Goal: Task Accomplishment & Management: Manage account settings

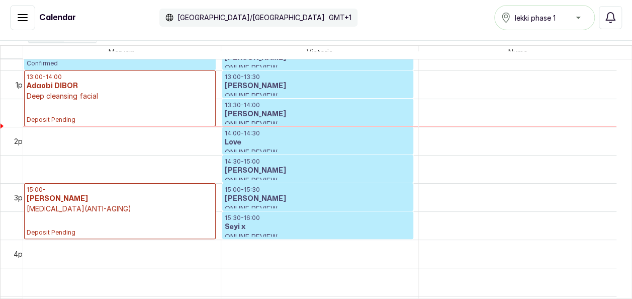
click at [396, 194] on h3 "[PERSON_NAME]" at bounding box center [318, 199] width 186 height 10
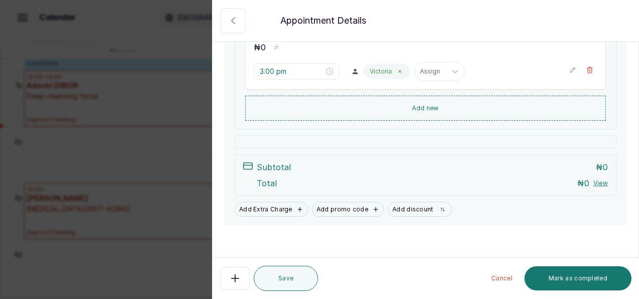
click at [506, 284] on button "Cancel" at bounding box center [502, 278] width 37 height 24
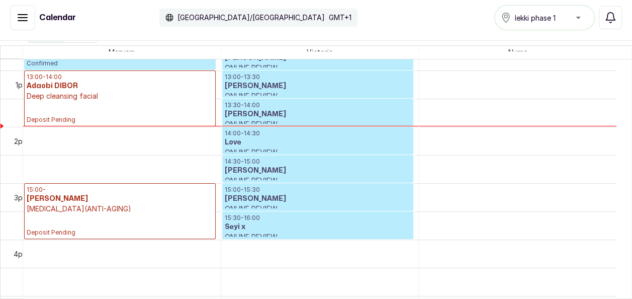
click at [323, 191] on p "15:00 - 15:30" at bounding box center [318, 189] width 186 height 8
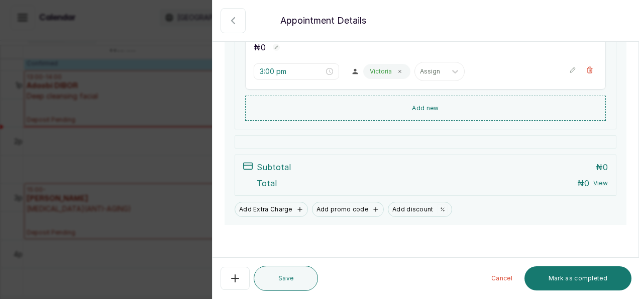
click at [629, 95] on div "29 Aug 2025, 03:00 PM Edit Stella Ahuchaogu · +234 8164878945 | ahuchaogustella…" at bounding box center [426, 68] width 426 height 314
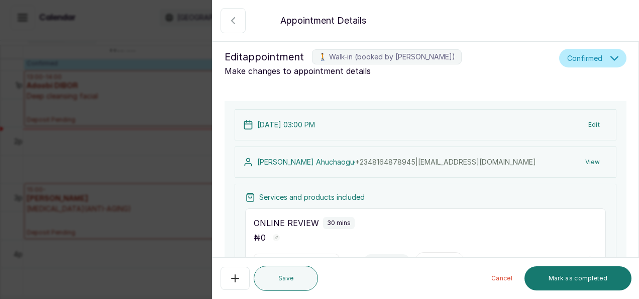
click at [115, 164] on div "Back Appointment Details Edit appointment 🚶 Walk-in (booked by Maryam Olawoyin)…" at bounding box center [319, 149] width 639 height 299
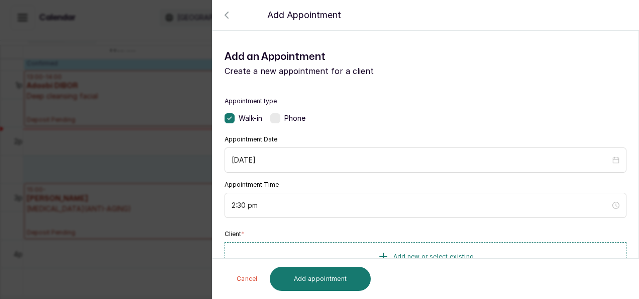
click at [170, 138] on div "Back Add Appointment Add an Appointment Create a new appointment for a client A…" at bounding box center [319, 149] width 639 height 299
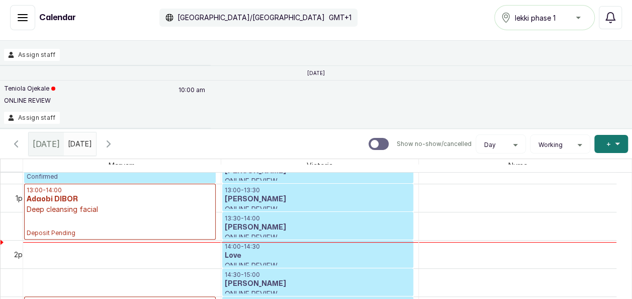
scroll to position [55, 0]
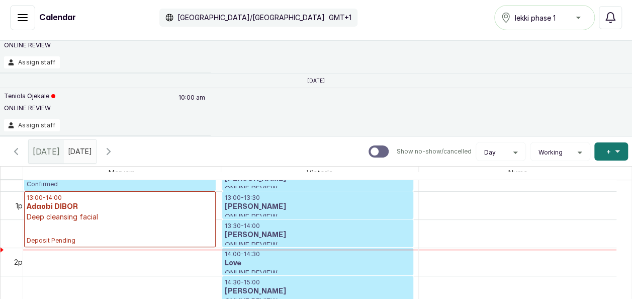
type input "dd/MM/yyyy"
click at [76, 143] on input "dd/MM/yyyy" at bounding box center [70, 148] width 12 height 17
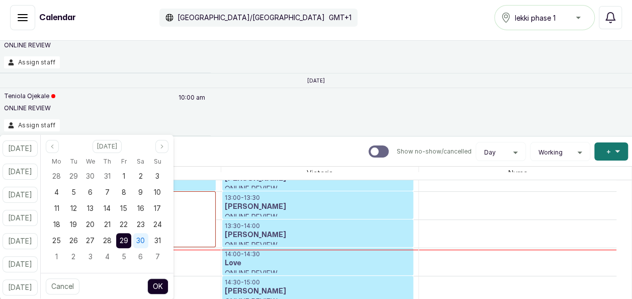
click at [148, 235] on div "30" at bounding box center [140, 240] width 15 height 15
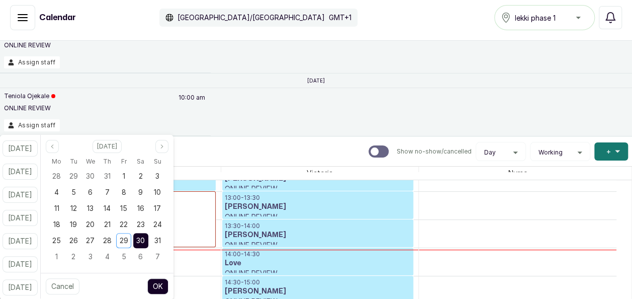
click at [148, 235] on div "30" at bounding box center [140, 240] width 15 height 15
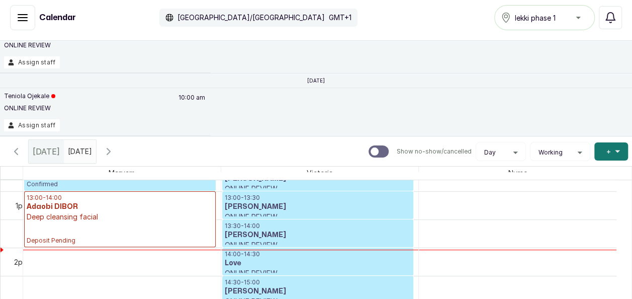
drag, startPoint x: 150, startPoint y: 235, endPoint x: 254, endPoint y: 91, distance: 177.7
click at [254, 91] on div "Teniola Ojekale ONLINE REVIEW 10:00 am Assign staff" at bounding box center [316, 112] width 632 height 48
click at [110, 150] on icon "button" at bounding box center [108, 151] width 3 height 6
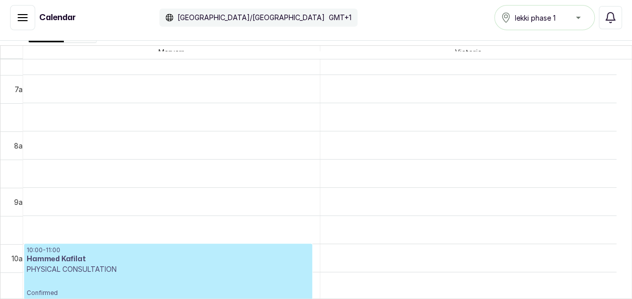
scroll to position [390, 0]
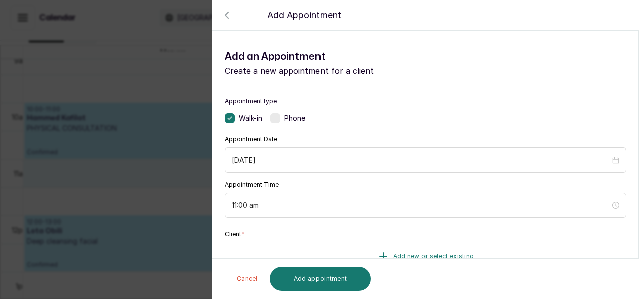
click at [416, 255] on span "Add new or select existing" at bounding box center [434, 256] width 81 height 8
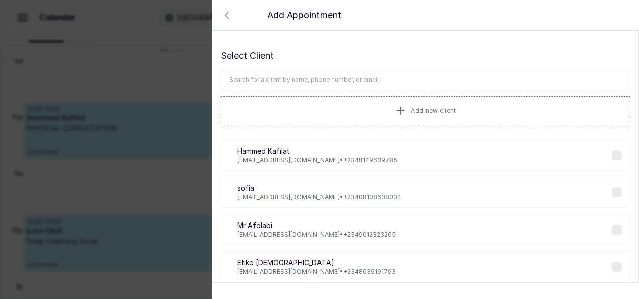
click at [396, 80] on input "text" at bounding box center [426, 79] width 410 height 21
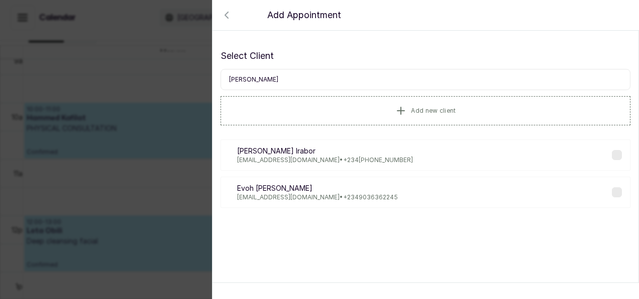
type input "linda"
click at [309, 194] on p "Evohlynda@gmail.com • +234 9036362245" at bounding box center [317, 197] width 161 height 8
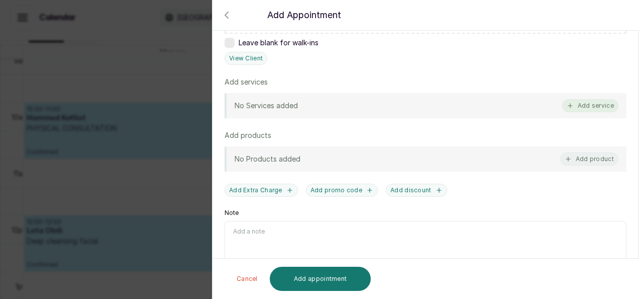
click at [592, 108] on button "Add service" at bounding box center [590, 105] width 56 height 13
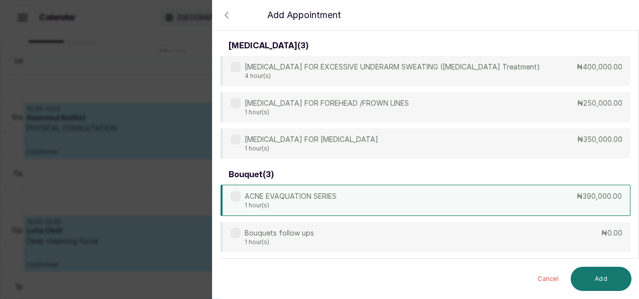
click at [409, 194] on div "ACNE EVAQUATION SERIES 1 hour(s) ₦390,000.00" at bounding box center [426, 199] width 410 height 31
click at [579, 277] on button "Add" at bounding box center [601, 278] width 61 height 24
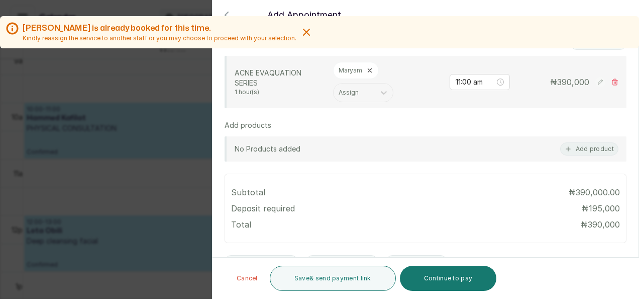
click at [612, 78] on icon at bounding box center [615, 81] width 7 height 7
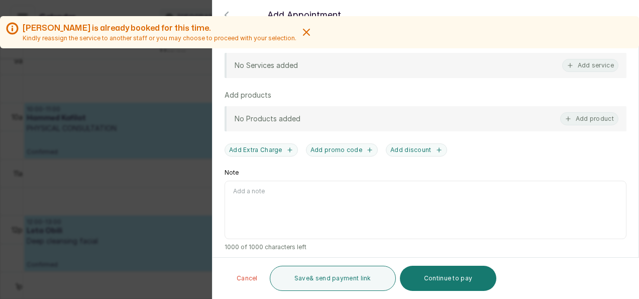
click at [569, 59] on div "Maryam Olawoyin is already booked for this time. Kindly reassign the service to…" at bounding box center [319, 41] width 639 height 50
click at [568, 61] on div "Maryam Olawoyin is already booked for this time. Kindly reassign the service to…" at bounding box center [319, 41] width 639 height 50
click at [565, 65] on div "Maryam Olawoyin is already booked for this time. Kindly reassign the service to…" at bounding box center [319, 41] width 639 height 50
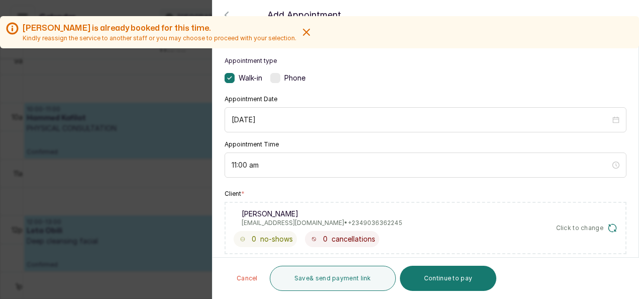
scroll to position [301, 0]
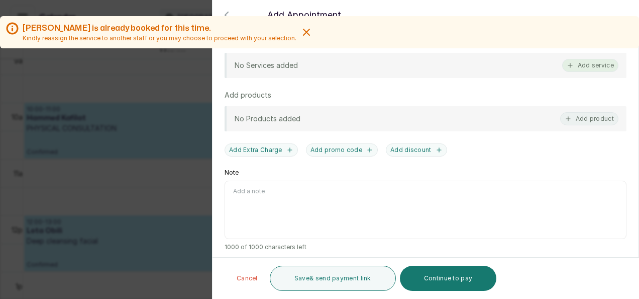
click at [582, 70] on button "Add service" at bounding box center [590, 65] width 56 height 13
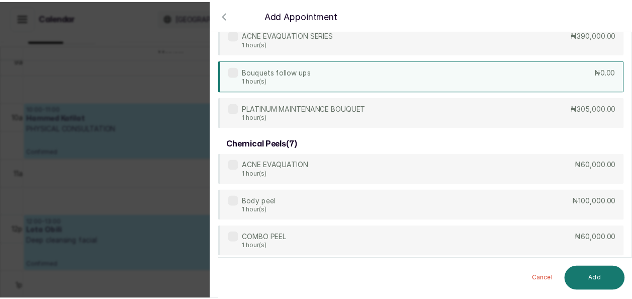
scroll to position [221, 0]
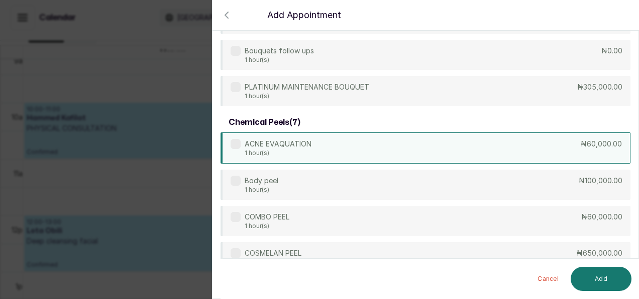
click at [573, 149] on div "ACNE EVAQUATION 1 hour(s) ₦60,000.00" at bounding box center [426, 147] width 410 height 31
click at [608, 285] on button "Add" at bounding box center [601, 278] width 61 height 24
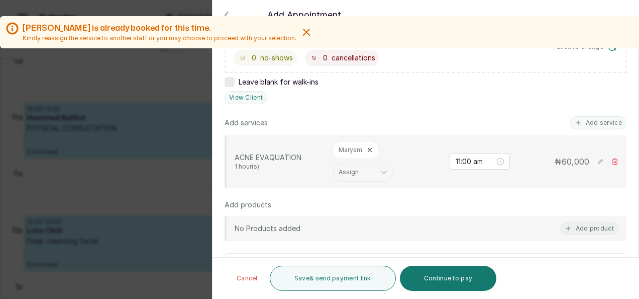
click at [364, 265] on div "TOTAL: ₦ 60,000 Cancel Save & send payment link Continue to pay" at bounding box center [426, 277] width 427 height 41
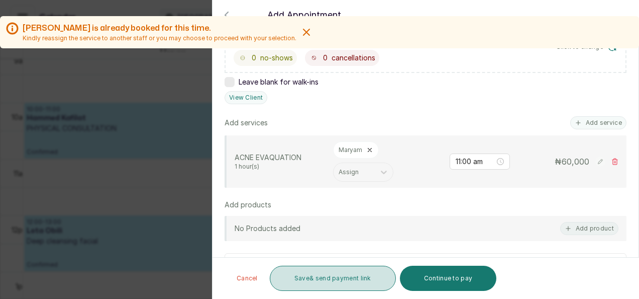
click at [352, 280] on button "Save & send payment link" at bounding box center [333, 277] width 126 height 25
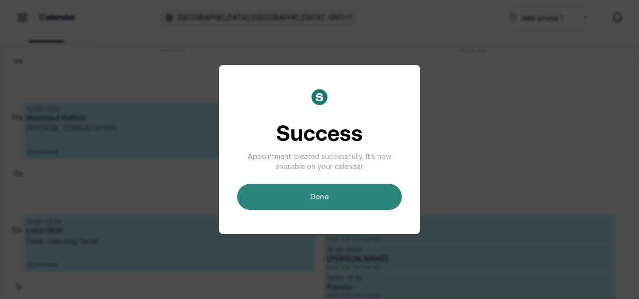
click at [368, 184] on button "done" at bounding box center [319, 196] width 165 height 26
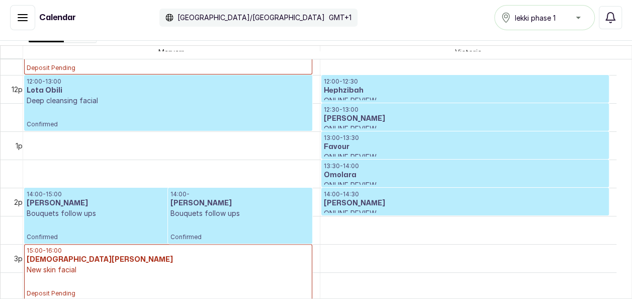
scroll to position [670, 0]
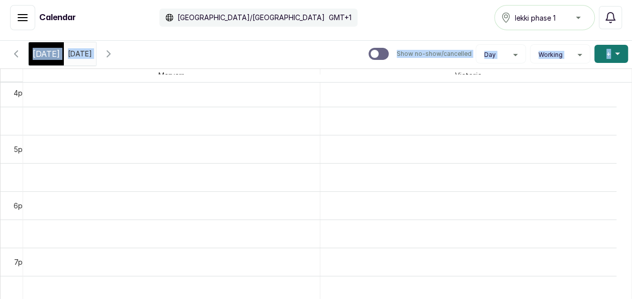
drag, startPoint x: 628, startPoint y: 39, endPoint x: 627, endPoint y: 45, distance: 6.1
click at [627, 45] on div "Calendar Africa/Lagos GMT+1 lekki phase 1 Notifications Unassigned appointments…" at bounding box center [316, 147] width 632 height 304
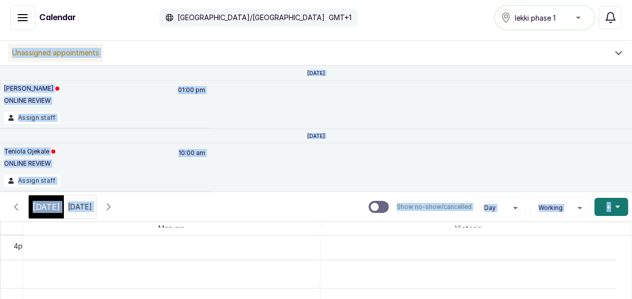
click at [587, 70] on div "[DATE]" at bounding box center [316, 72] width 632 height 15
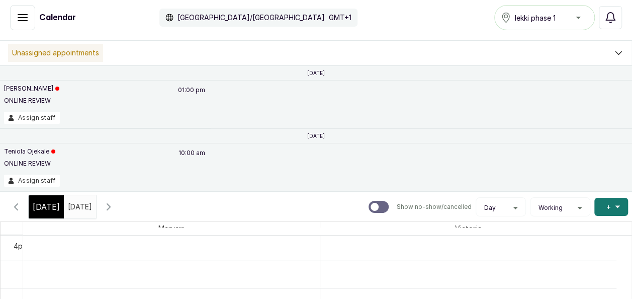
click at [115, 209] on icon "button" at bounding box center [109, 207] width 12 height 12
drag, startPoint x: 23, startPoint y: 204, endPoint x: 12, endPoint y: 202, distance: 11.3
click at [12, 202] on button "Show no-show/cancelled" at bounding box center [16, 207] width 24 height 24
click at [12, 202] on icon "button" at bounding box center [16, 207] width 12 height 12
click at [115, 203] on icon "button" at bounding box center [109, 207] width 12 height 12
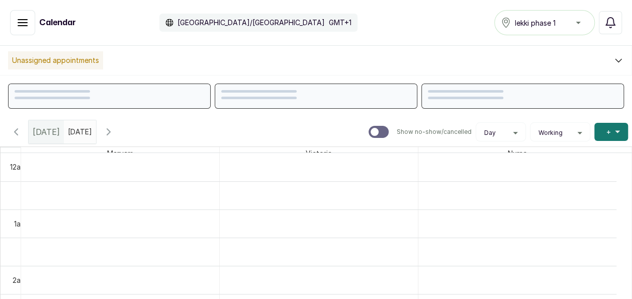
scroll to position [339, 0]
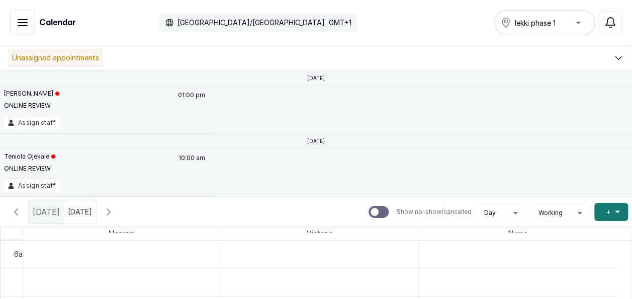
click at [115, 212] on icon "button" at bounding box center [109, 212] width 12 height 12
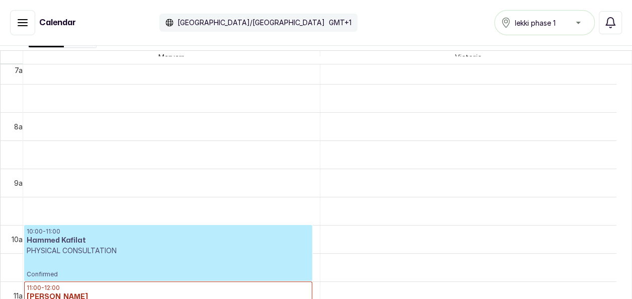
scroll to position [0, 0]
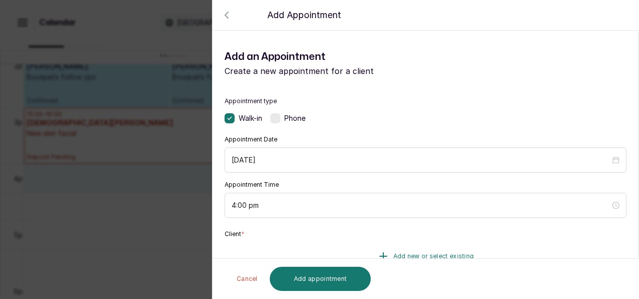
click at [385, 252] on icon "button" at bounding box center [383, 256] width 12 height 12
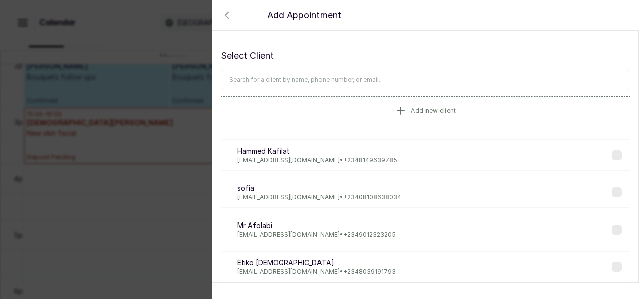
click at [330, 80] on input "text" at bounding box center [426, 79] width 410 height 21
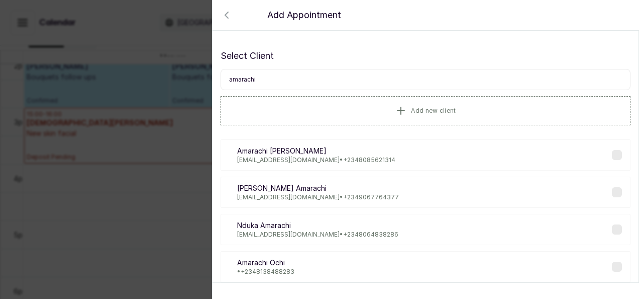
type input "amarachi"
click at [299, 263] on div "AO Amarachi Ochi • +234 8138488283" at bounding box center [426, 266] width 410 height 31
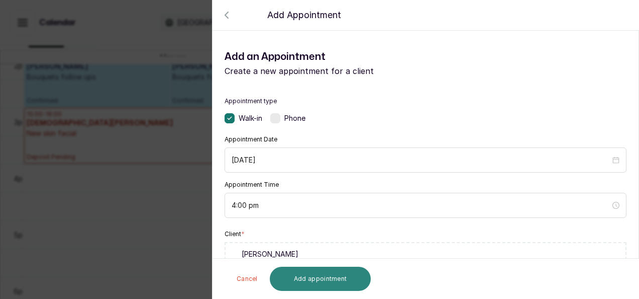
click at [362, 283] on button "Add appointment" at bounding box center [321, 278] width 102 height 24
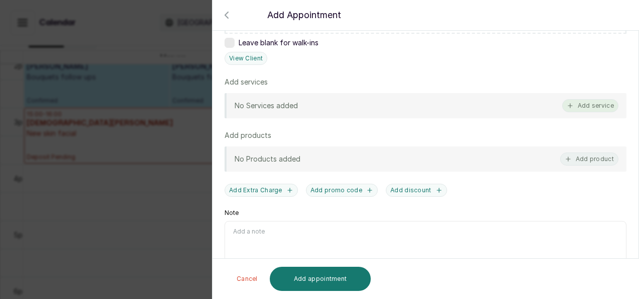
click at [592, 107] on button "Add service" at bounding box center [590, 105] width 56 height 13
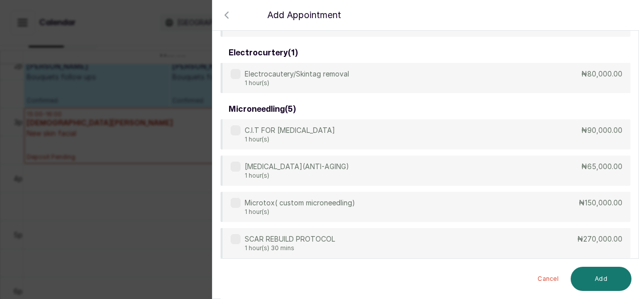
click at [631, 259] on div "Cancel Add" at bounding box center [434, 278] width 427 height 40
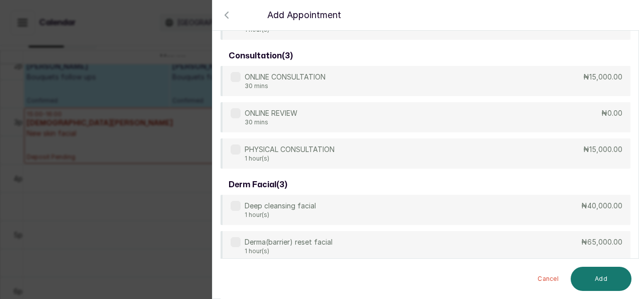
scroll to position [821, 0]
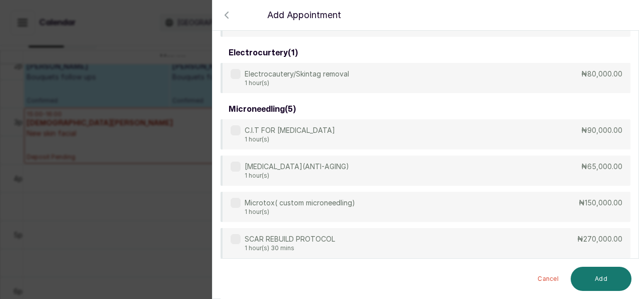
click at [558, 277] on button "Cancel" at bounding box center [548, 278] width 37 height 24
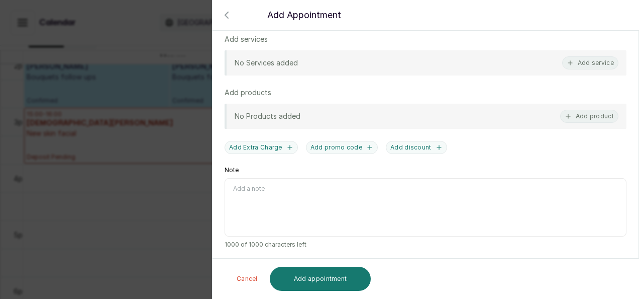
click at [574, 64] on div at bounding box center [319, 41] width 639 height 50
click at [569, 60] on div at bounding box center [319, 41] width 639 height 50
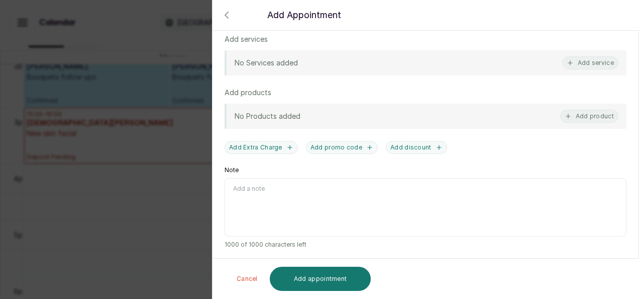
click at [569, 60] on div at bounding box center [319, 41] width 639 height 50
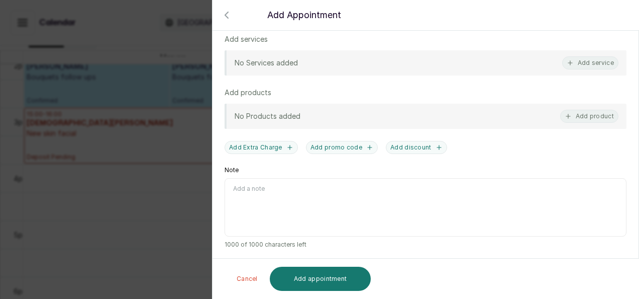
click at [592, 51] on div at bounding box center [319, 41] width 639 height 50
click at [587, 67] on button "Add service" at bounding box center [590, 62] width 56 height 13
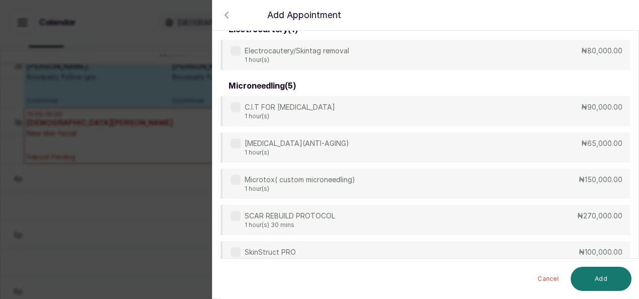
scroll to position [865, 0]
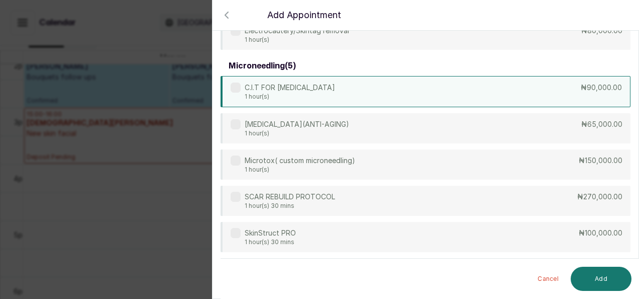
click at [545, 83] on div "C.I.T FOR HYPERPIGMENTATION 1 hour(s) ₦90,000.00" at bounding box center [426, 91] width 410 height 31
click at [595, 289] on button "Add" at bounding box center [601, 278] width 61 height 24
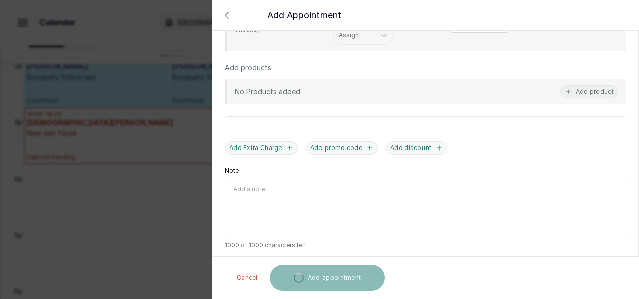
scroll to position [414, 0]
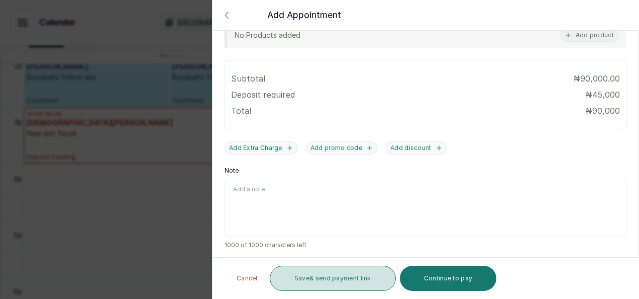
click at [348, 284] on button "Save & send payment link" at bounding box center [333, 277] width 126 height 25
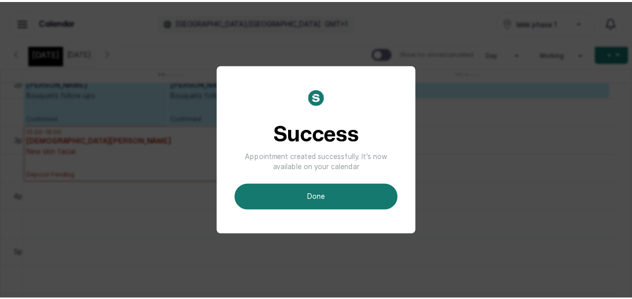
scroll to position [153, 0]
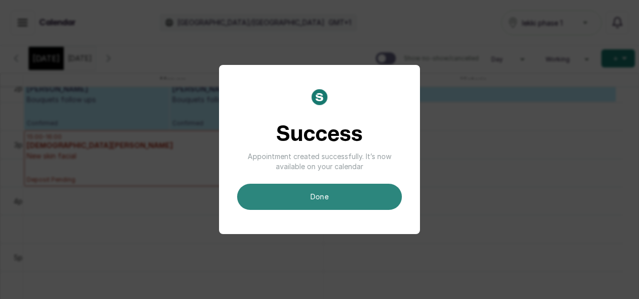
click at [360, 195] on button "done" at bounding box center [319, 196] width 165 height 26
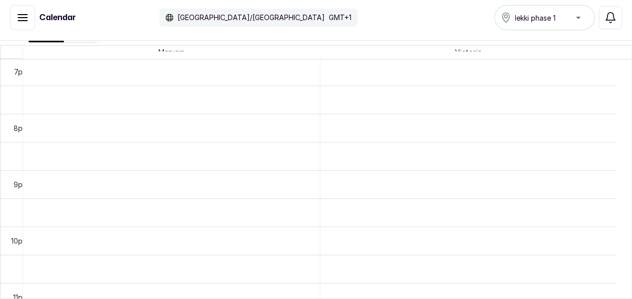
scroll to position [1051, 0]
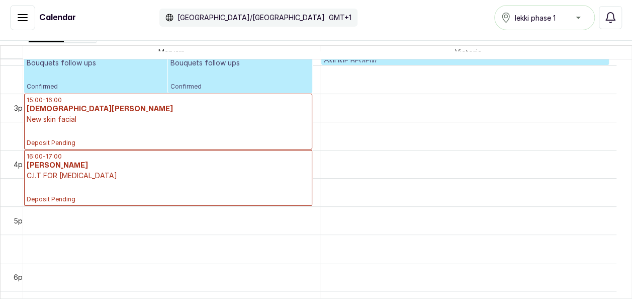
click at [271, 193] on div "16:00 - 17:00 Amarachi Ochi C.I.T FOR HYPERPIGMENTATION Deposit Pending" at bounding box center [168, 177] width 283 height 51
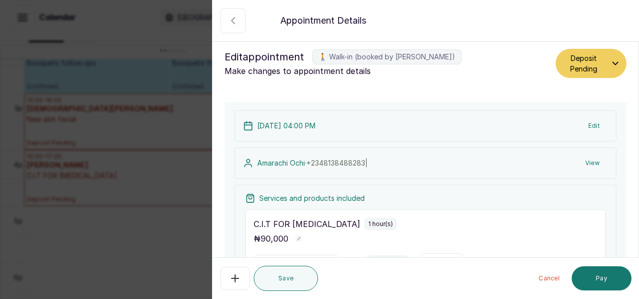
click at [356, 248] on div "C.I.T FOR HYPERPIGMENTATION 1 hour(s) ₦ 90,000 4:00 pm Maryam Assign" at bounding box center [425, 244] width 361 height 71
drag, startPoint x: 369, startPoint y: 239, endPoint x: 549, endPoint y: 277, distance: 183.6
click at [549, 277] on form "Back Appointment Details Edit appointment 🚶 Walk-in (booked by Maryam Olawoyin)…" at bounding box center [426, 255] width 426 height 508
click at [549, 277] on button "Cancel" at bounding box center [549, 278] width 37 height 24
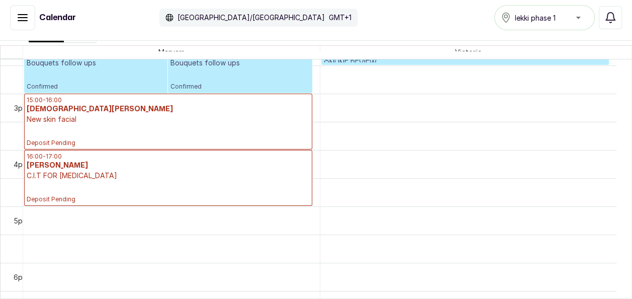
click at [287, 161] on h3 "Amarachi Ochi" at bounding box center [168, 165] width 283 height 10
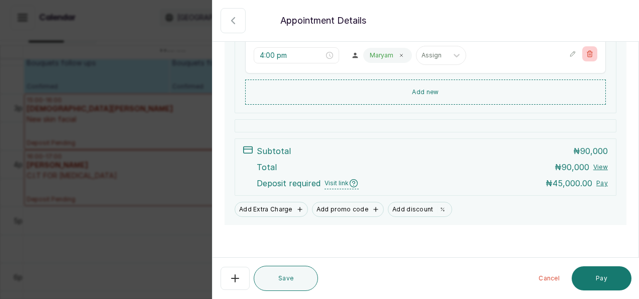
click at [588, 53] on icon "button" at bounding box center [591, 54] width 6 height 6
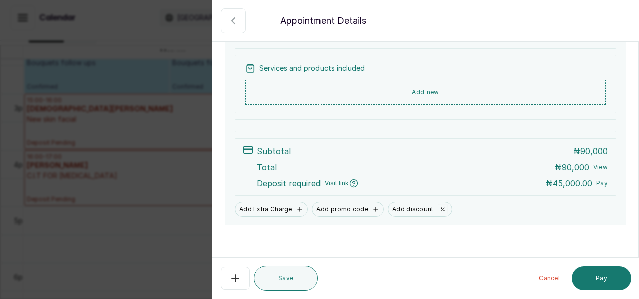
click at [535, 67] on div "Services and products included" at bounding box center [425, 68] width 361 height 10
click at [453, 59] on div "Services and products included Add new" at bounding box center [426, 84] width 382 height 58
click at [365, 63] on div "Services and products included" at bounding box center [425, 68] width 361 height 10
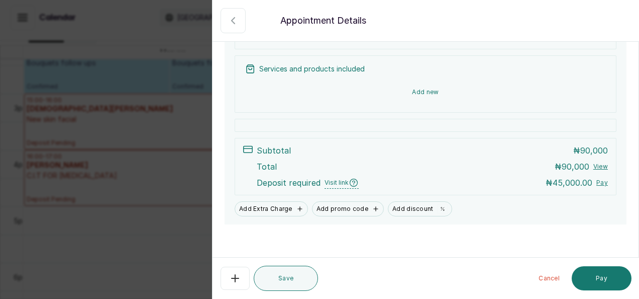
click at [371, 85] on button "Add new" at bounding box center [425, 92] width 361 height 24
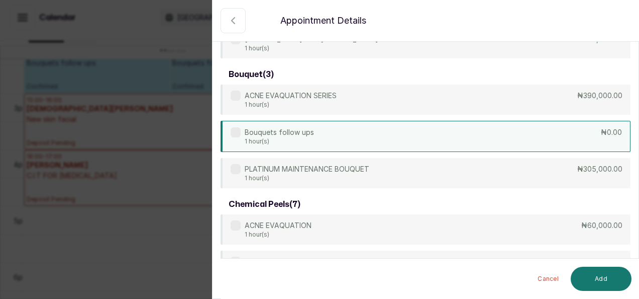
click at [457, 131] on div "Bouquets follow ups 1 hour(s) ₦0.00" at bounding box center [426, 136] width 410 height 31
click at [582, 273] on button "Add" at bounding box center [601, 278] width 61 height 24
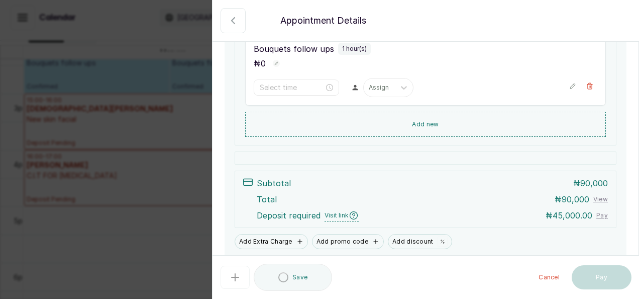
type input "4:00 pm"
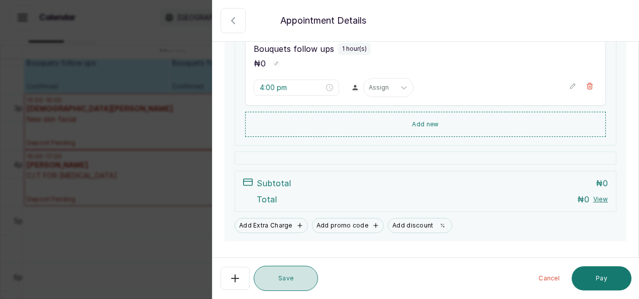
click at [278, 287] on button "Save" at bounding box center [286, 277] width 64 height 25
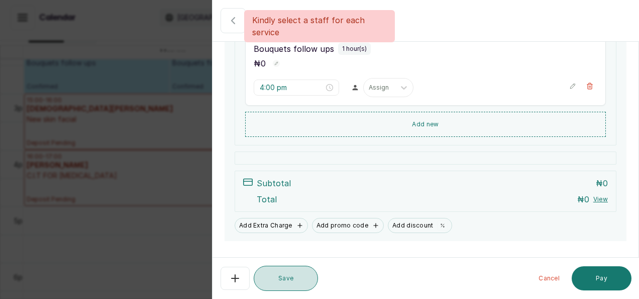
click at [278, 287] on button "Save" at bounding box center [286, 277] width 64 height 25
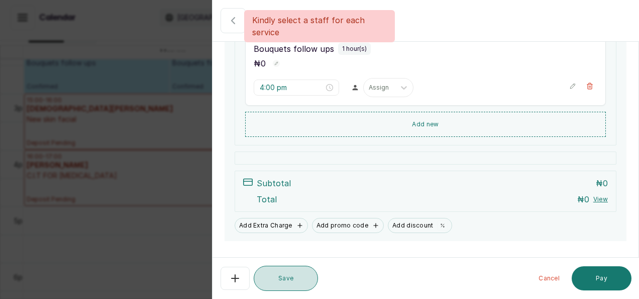
click at [278, 287] on button "Save" at bounding box center [286, 277] width 64 height 25
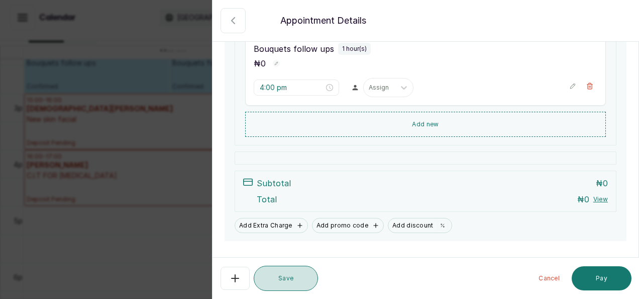
click at [278, 287] on button "Save" at bounding box center [286, 277] width 64 height 25
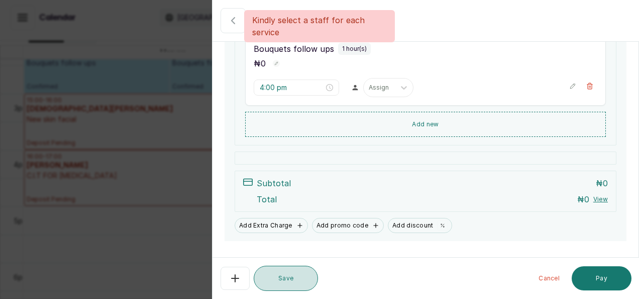
click at [278, 287] on button "Save" at bounding box center [286, 277] width 64 height 25
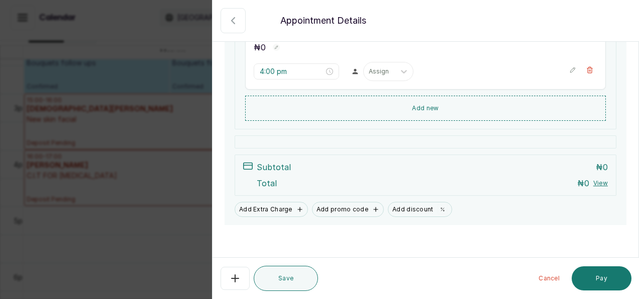
scroll to position [0, 0]
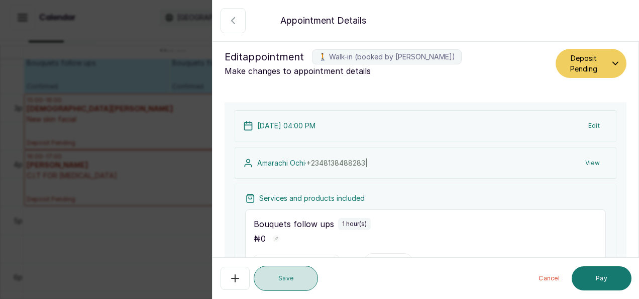
click at [287, 285] on button "Save" at bounding box center [286, 277] width 64 height 25
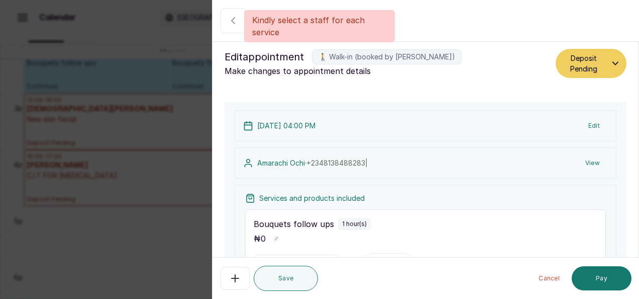
click at [631, 40] on html "MO Maryam Olawoyin Home Calendar Sales Staff Clients Wallet Messaging Rewards C…" at bounding box center [319, 147] width 639 height 304
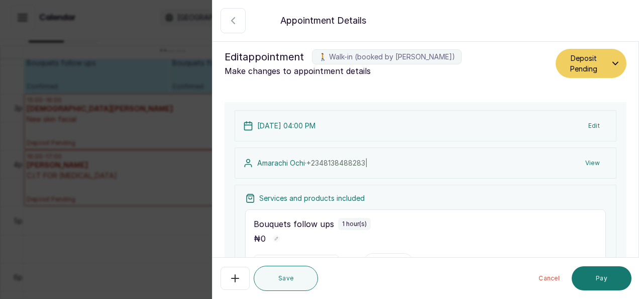
drag, startPoint x: 460, startPoint y: 48, endPoint x: 455, endPoint y: 54, distance: 7.9
click at [455, 54] on div "Edit appointment 🚶 Walk-in (booked by Maryam Olawoyin) Make changes to appointm…" at bounding box center [426, 63] width 426 height 45
click at [455, 54] on label "🚶 Walk-in (booked by [PERSON_NAME])" at bounding box center [387, 56] width 150 height 15
click at [429, 71] on p "Make changes to appointment details" at bounding box center [388, 71] width 327 height 12
click at [429, 51] on label "🚶 Walk-in (booked by [PERSON_NAME])" at bounding box center [387, 56] width 150 height 15
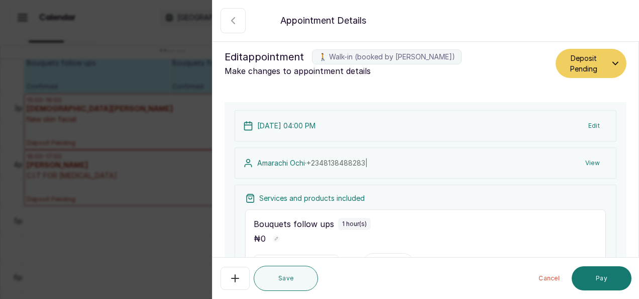
click at [631, 180] on div "30 Aug 2025, 04:00 PM Edit Amarachi Ochi · +234 8138488283 | View Services and …" at bounding box center [426, 259] width 426 height 314
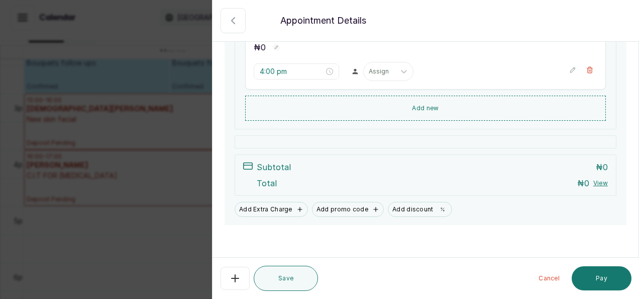
click at [548, 278] on button "Cancel" at bounding box center [549, 278] width 37 height 24
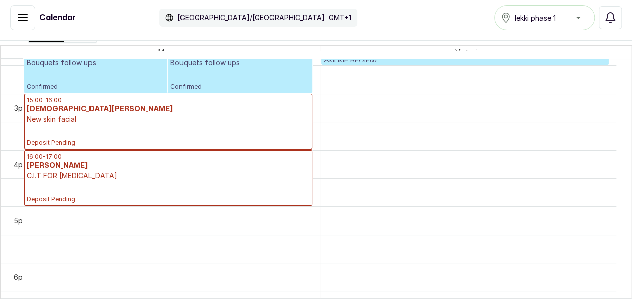
click at [213, 168] on h3 "Amarachi Ochi" at bounding box center [168, 165] width 283 height 10
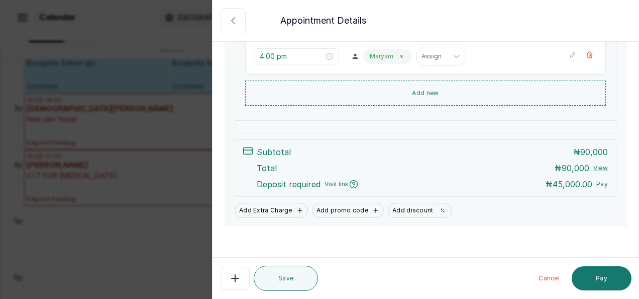
scroll to position [207, 0]
click at [533, 104] on div "Services and products included C.I.T FOR HYPERPIGMENTATION 1 hour(s) ₦ 90,000 4…" at bounding box center [426, 45] width 382 height 136
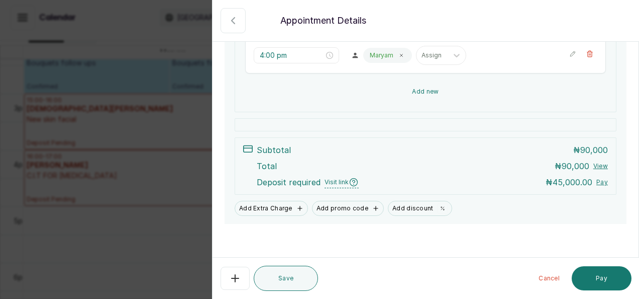
scroll to position [206, 0]
click at [522, 96] on button "Add new" at bounding box center [425, 92] width 361 height 24
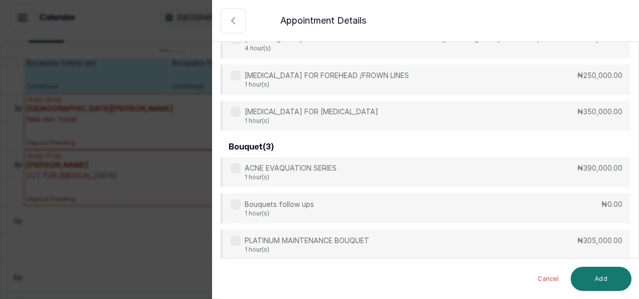
scroll to position [74, 0]
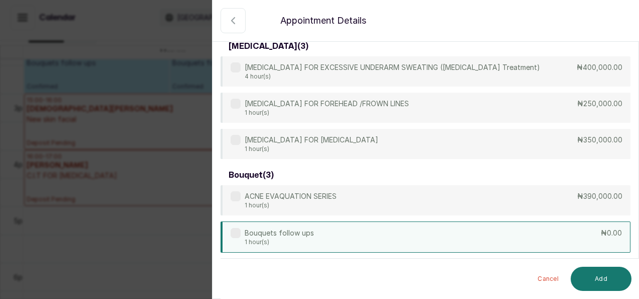
click at [413, 241] on div "Bouquets follow ups 1 hour(s) ₦0.00" at bounding box center [426, 236] width 410 height 31
click at [600, 271] on button "Add" at bounding box center [601, 278] width 61 height 24
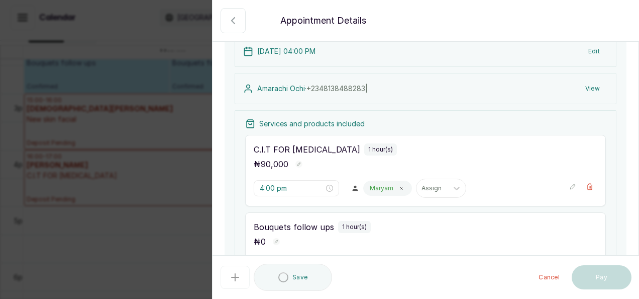
type input "5:00 pm"
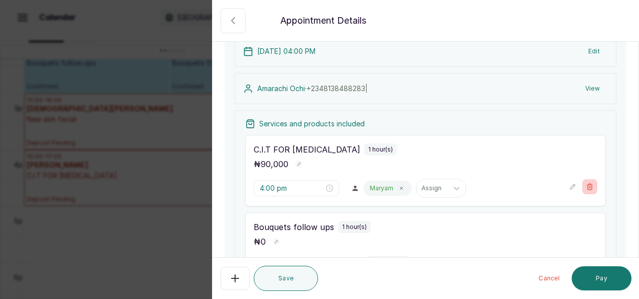
click at [587, 183] on icon "button" at bounding box center [590, 186] width 7 height 7
type input "5:00 pm"
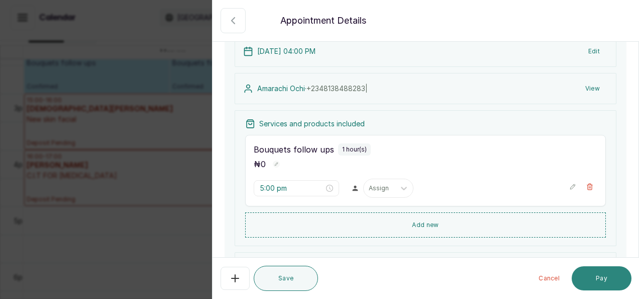
click at [606, 271] on button "Pay" at bounding box center [602, 278] width 60 height 24
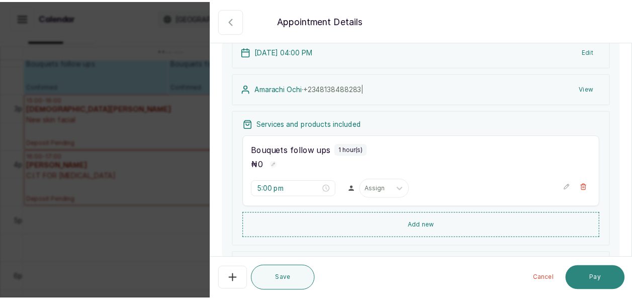
scroll to position [15, 0]
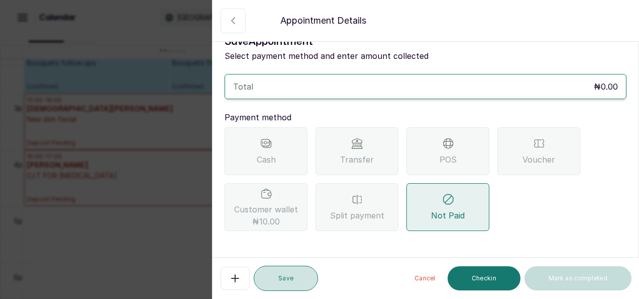
click at [281, 279] on button "Save" at bounding box center [286, 277] width 64 height 25
click at [244, 21] on button "Show no-show/cancelled" at bounding box center [233, 20] width 25 height 25
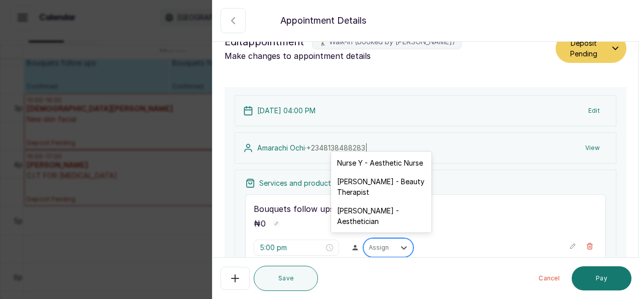
click at [383, 244] on div "Assign" at bounding box center [379, 247] width 31 height 13
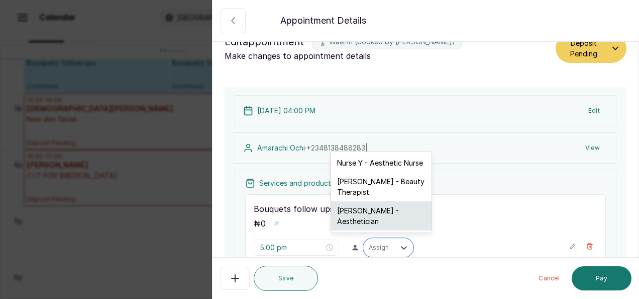
click at [375, 217] on div "Maryam Olawoyin - Aesthetician" at bounding box center [381, 215] width 101 height 29
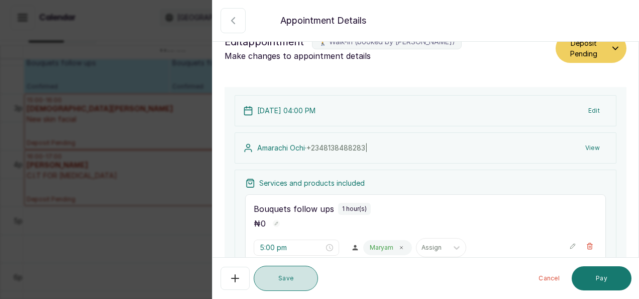
click at [295, 279] on button "Save" at bounding box center [286, 277] width 64 height 25
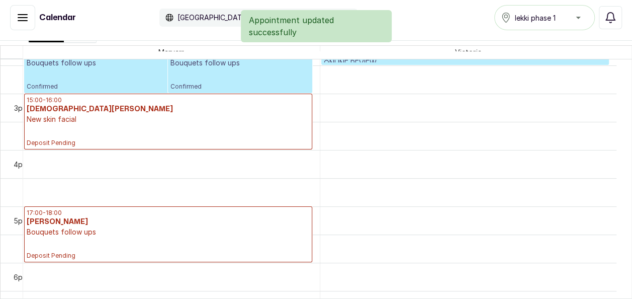
scroll to position [338, 0]
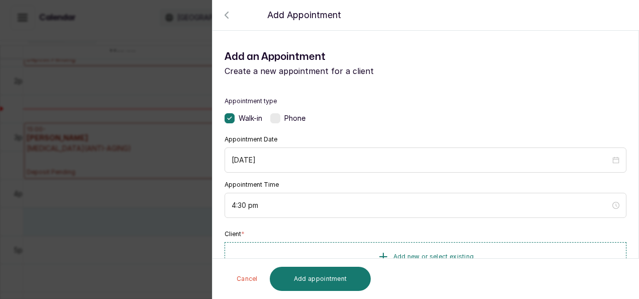
click at [122, 202] on div "Back Add Appointment Add an Appointment Create a new appointment for a client A…" at bounding box center [319, 149] width 639 height 299
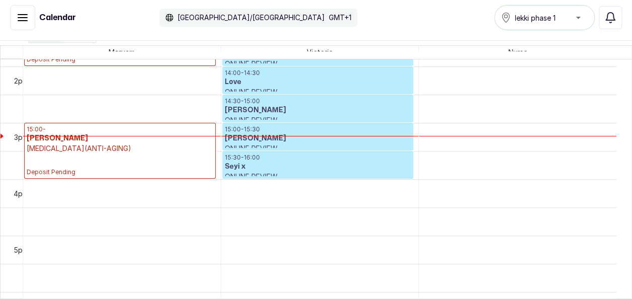
click at [275, 130] on p "15:00 - 15:30" at bounding box center [318, 129] width 186 height 8
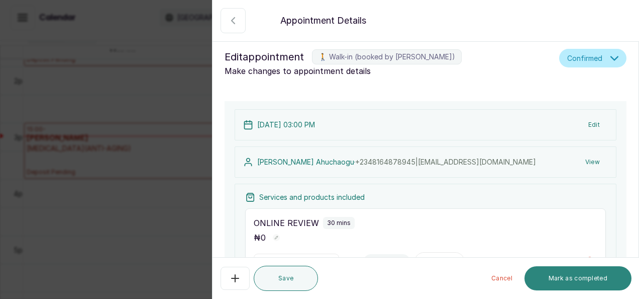
click at [553, 274] on button "Mark as completed" at bounding box center [578, 278] width 107 height 24
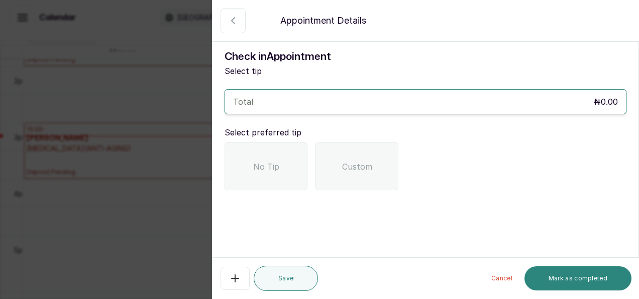
click at [553, 274] on button "Mark as completed" at bounding box center [578, 278] width 107 height 24
click at [600, 267] on button "Mark as completed" at bounding box center [578, 278] width 107 height 24
click at [255, 169] on span "No Tip" at bounding box center [266, 166] width 26 height 12
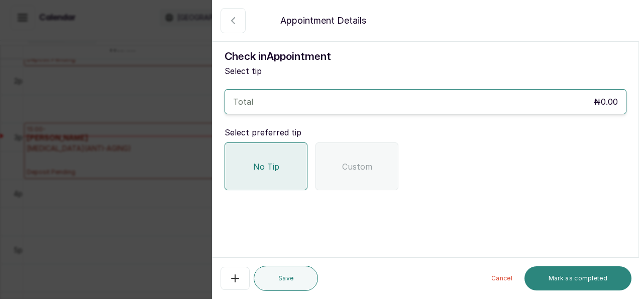
click at [580, 276] on button "Mark as completed" at bounding box center [578, 278] width 107 height 24
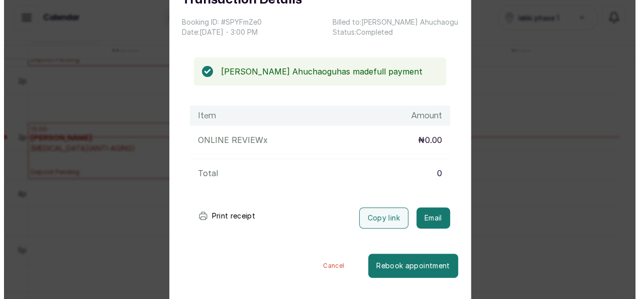
scroll to position [53, 0]
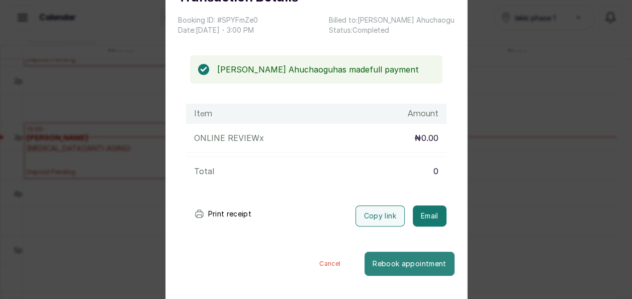
click at [409, 259] on button "Rebook appointment" at bounding box center [408, 263] width 89 height 24
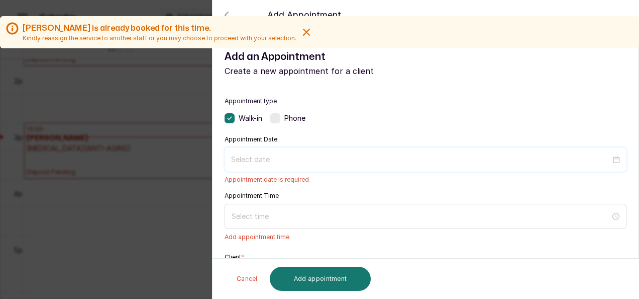
click at [259, 158] on input at bounding box center [421, 159] width 380 height 11
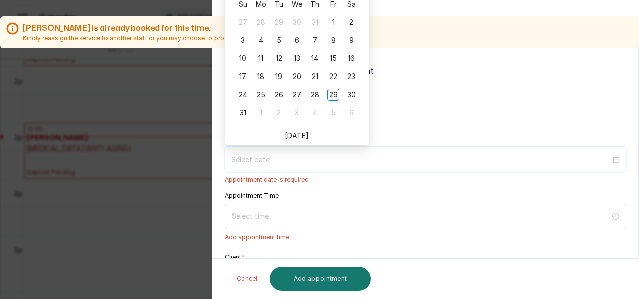
click at [259, 158] on input at bounding box center [421, 159] width 380 height 11
type input "[DATE]"
click at [366, 116] on div "Su Mo Tu We Th Fr Sa 27 28 29 30 31 1 2 3 4 5 6 7 8 9 10 11 12 13 14 15 16 17 1…" at bounding box center [297, 58] width 145 height 135
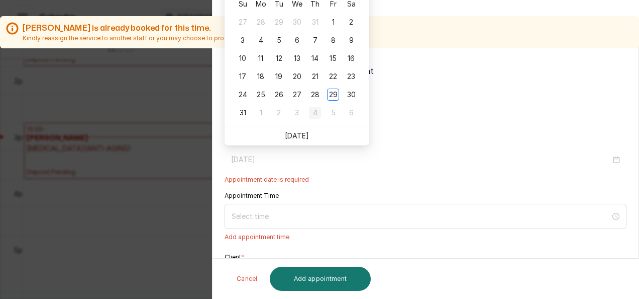
click at [317, 117] on div "4" at bounding box center [315, 113] width 12 height 12
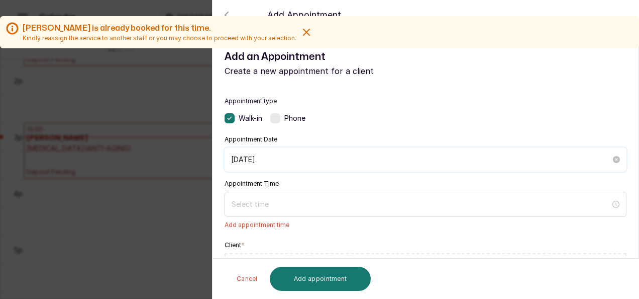
click at [314, 158] on input "[DATE]" at bounding box center [421, 159] width 380 height 11
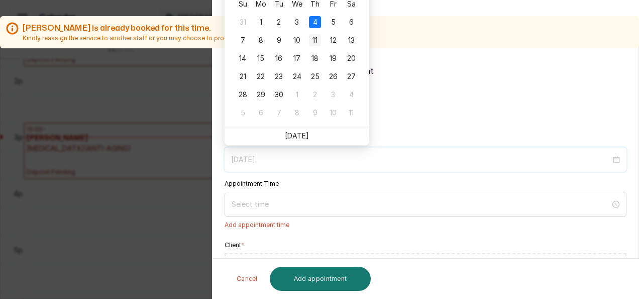
type input "[DATE]"
click at [316, 38] on div "11" at bounding box center [315, 40] width 12 height 12
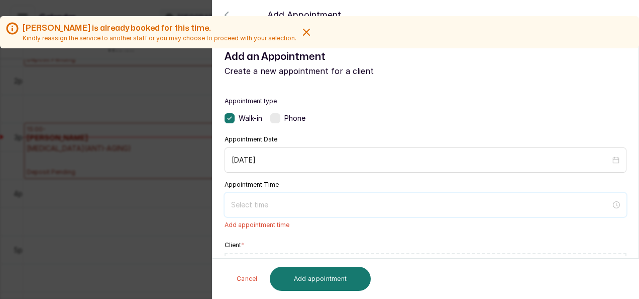
click at [313, 202] on input at bounding box center [421, 204] width 380 height 11
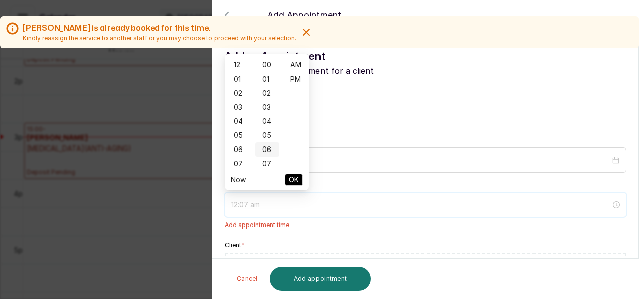
type input "12:06 am"
type input "4:00 am"
click at [240, 64] on div "12" at bounding box center [239, 65] width 24 height 14
click at [266, 63] on div "00" at bounding box center [267, 65] width 24 height 14
type input "12:00 am"
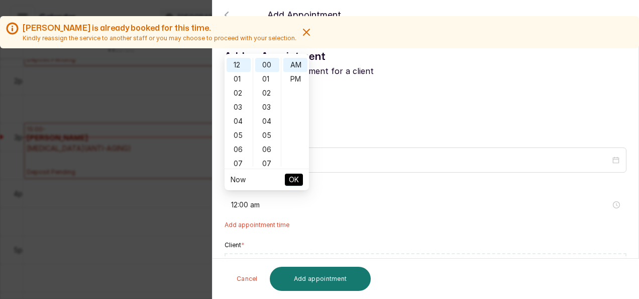
click at [288, 175] on button "OK" at bounding box center [294, 179] width 18 height 12
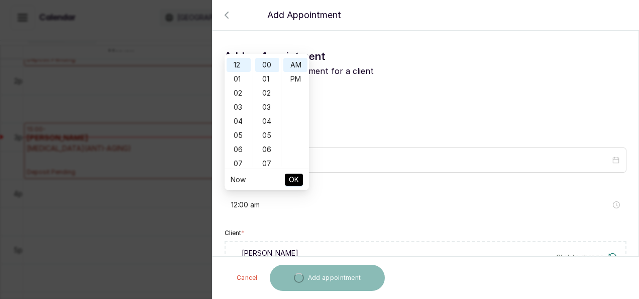
type input "12:00 am"
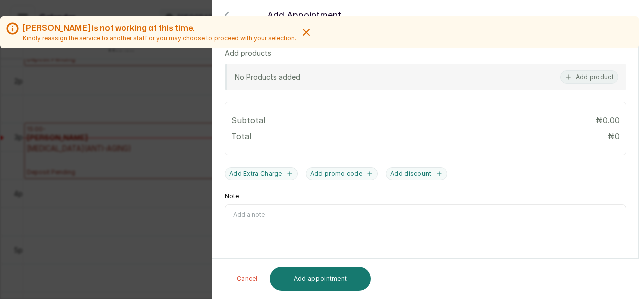
scroll to position [365, 0]
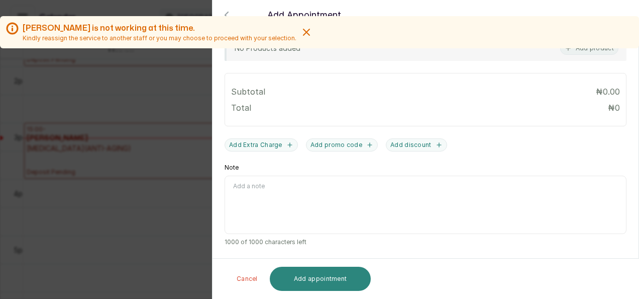
click at [331, 270] on button "Add appointment" at bounding box center [321, 278] width 102 height 24
click at [329, 280] on button "Add appointment" at bounding box center [321, 278] width 102 height 24
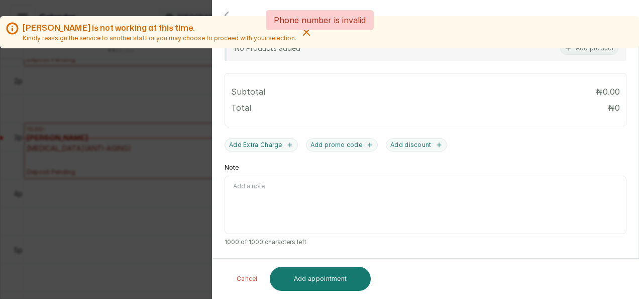
click at [301, 34] on icon "button" at bounding box center [307, 32] width 12 height 12
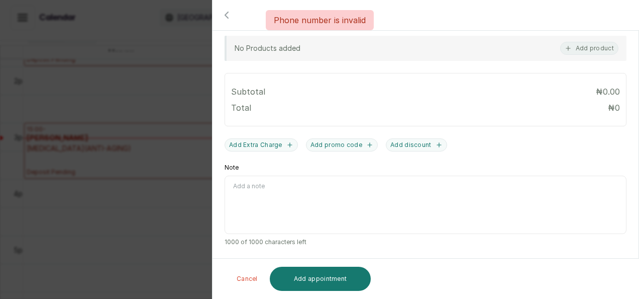
click at [228, 15] on div "Phone number is invalid" at bounding box center [319, 20] width 639 height 20
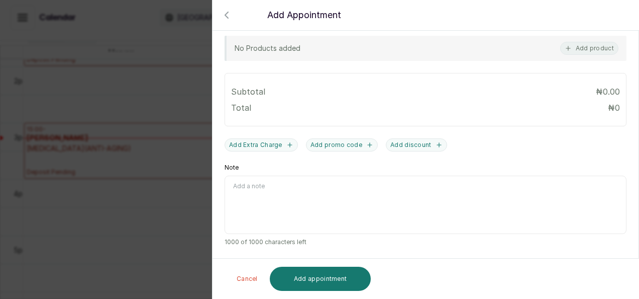
click at [221, 12] on icon "button" at bounding box center [227, 15] width 12 height 12
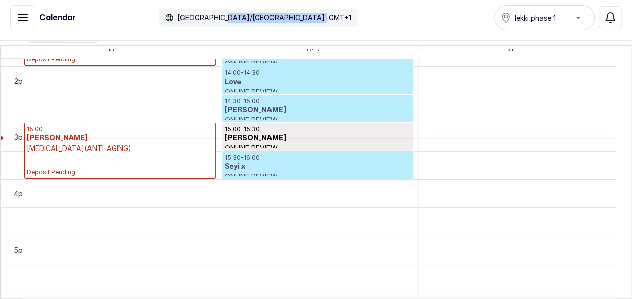
click at [221, 12] on div "[GEOGRAPHIC_DATA]/[GEOGRAPHIC_DATA] GMT+1" at bounding box center [258, 18] width 198 height 18
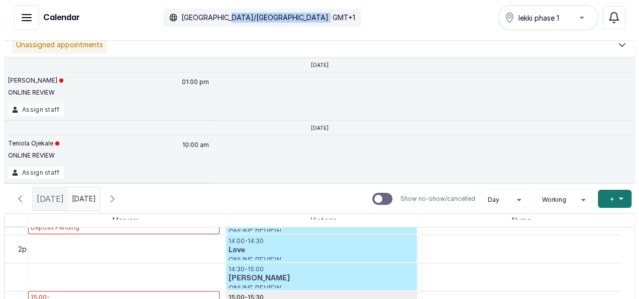
scroll to position [0, 0]
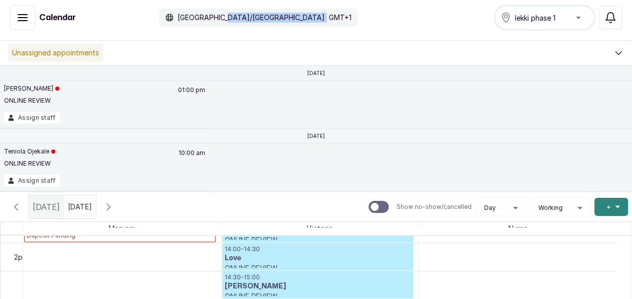
click at [606, 204] on span "+" at bounding box center [608, 207] width 5 height 10
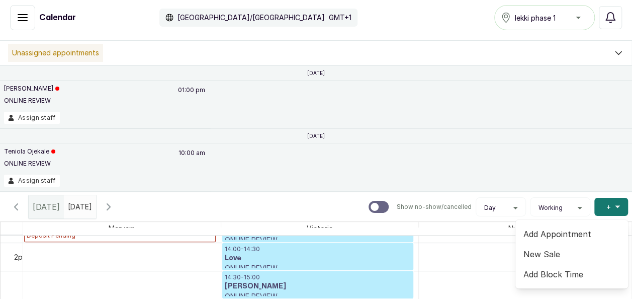
click at [560, 231] on span "Add Appointment" at bounding box center [571, 234] width 97 height 12
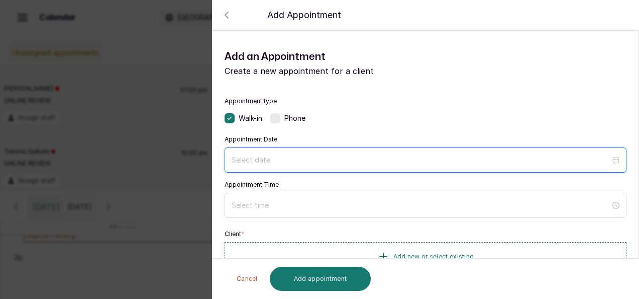
click at [465, 159] on input at bounding box center [421, 159] width 379 height 11
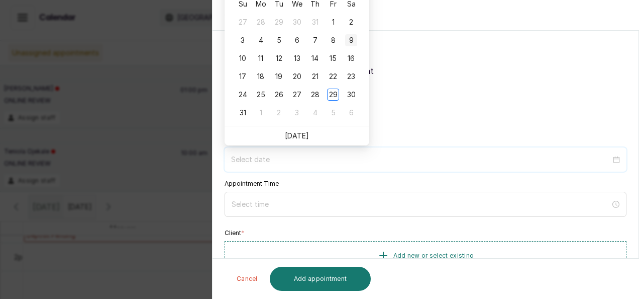
type input "[DATE]"
click at [329, 111] on div "5" at bounding box center [333, 113] width 12 height 12
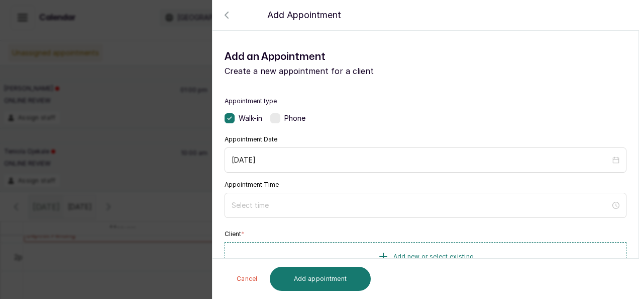
click at [329, 111] on div "Appointment type Walk-in Phone" at bounding box center [426, 110] width 402 height 26
click at [398, 170] on div "[DATE]" at bounding box center [426, 159] width 402 height 25
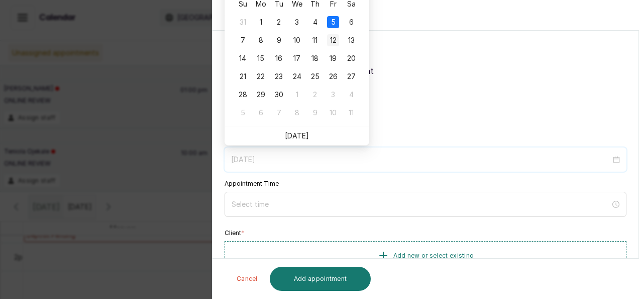
type input "[DATE]"
click at [331, 38] on div "12" at bounding box center [333, 40] width 12 height 12
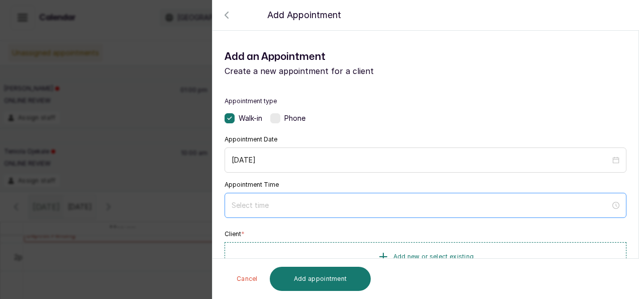
click at [328, 196] on div at bounding box center [426, 205] width 402 height 25
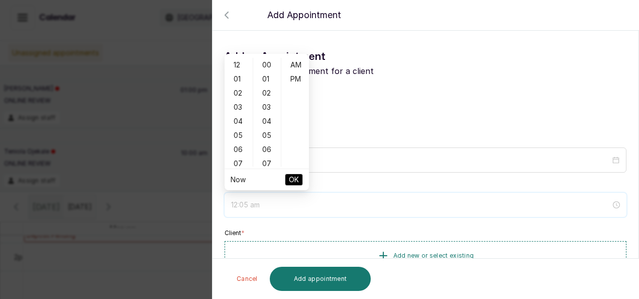
type input "12:04 am"
click at [235, 87] on div "02" at bounding box center [239, 93] width 24 height 14
click at [265, 95] on div "02" at bounding box center [267, 93] width 24 height 14
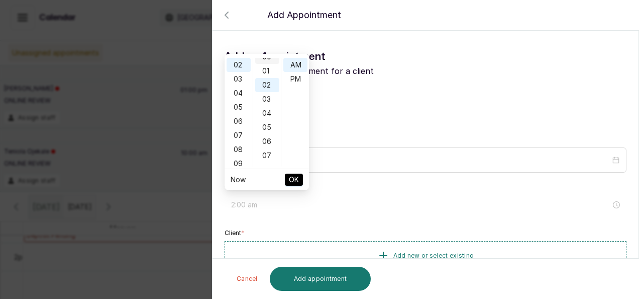
click at [266, 61] on div "00" at bounding box center [267, 57] width 24 height 14
click at [299, 175] on button "OK" at bounding box center [294, 179] width 18 height 12
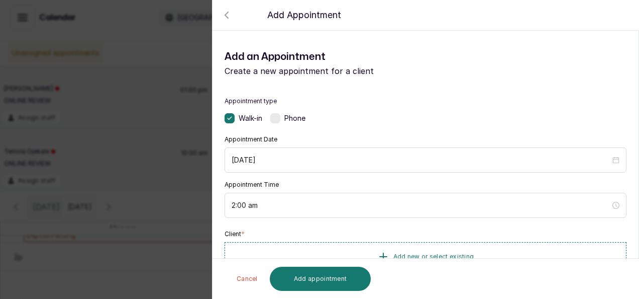
click at [299, 175] on div "Appointment Date [DATE] Appointment Time 2:00 am" at bounding box center [426, 176] width 402 height 82
drag, startPoint x: 299, startPoint y: 175, endPoint x: 291, endPoint y: 203, distance: 29.4
click at [291, 203] on div "Appointment Date [DATE] Appointment Time 2:00 am" at bounding box center [426, 176] width 402 height 82
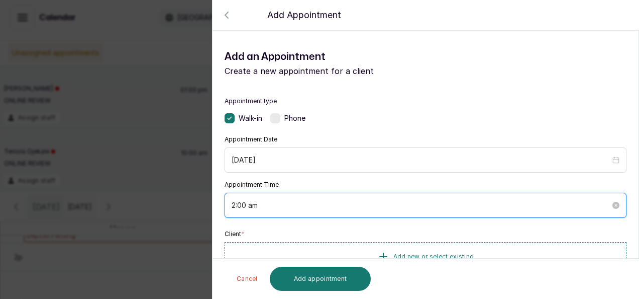
click at [291, 203] on input "2:00 am" at bounding box center [421, 205] width 379 height 11
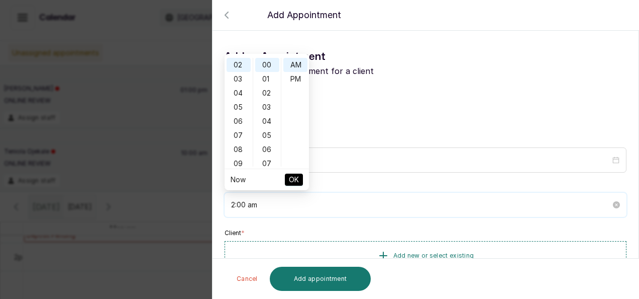
click at [291, 203] on input "2:00 am" at bounding box center [421, 204] width 380 height 11
click at [290, 79] on div "PM" at bounding box center [295, 79] width 24 height 14
type input "2:00 am"
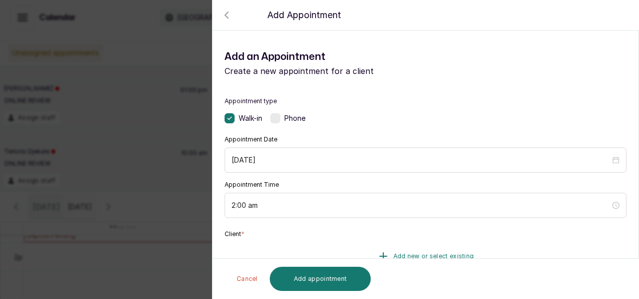
click at [551, 245] on button "Add new or select existing" at bounding box center [426, 256] width 402 height 28
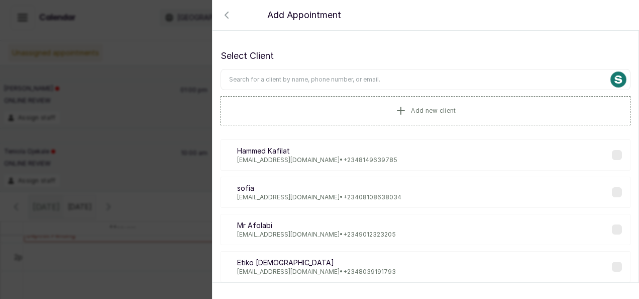
click at [338, 79] on input "text" at bounding box center [426, 79] width 410 height 21
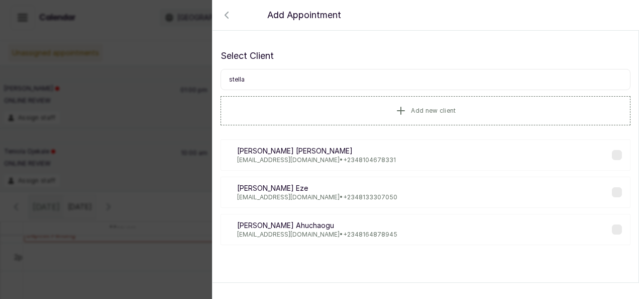
type input "stella"
click at [312, 228] on p "[PERSON_NAME]" at bounding box center [317, 225] width 160 height 10
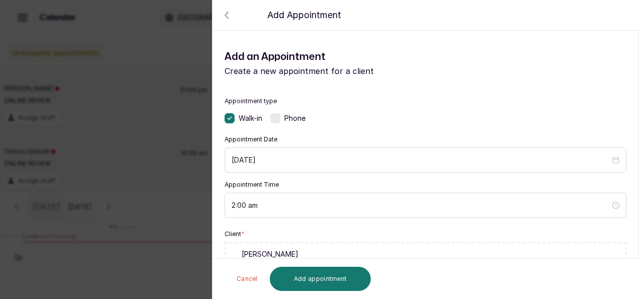
scroll to position [260, 0]
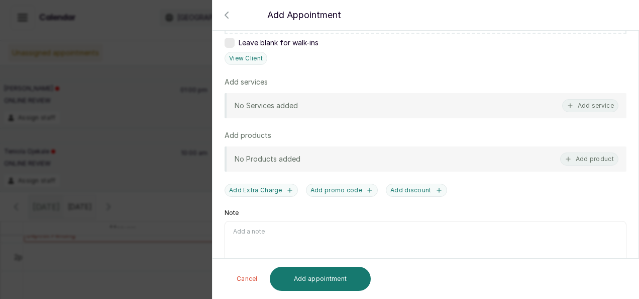
click at [487, 111] on div "No Services added Add service" at bounding box center [426, 105] width 402 height 25
click at [590, 103] on button "Add service" at bounding box center [590, 105] width 56 height 13
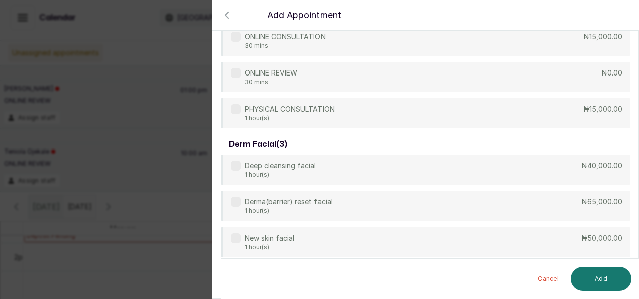
scroll to position [582, 0]
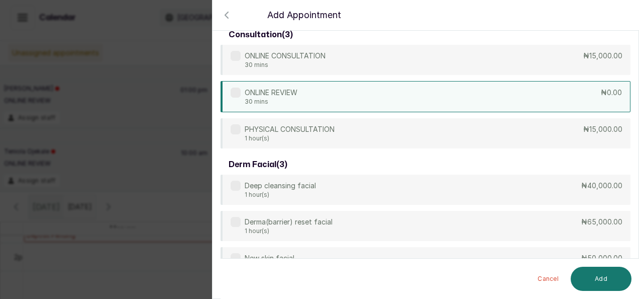
click at [425, 93] on div "ONLINE REVIEW 30 mins ₦0.00" at bounding box center [426, 96] width 410 height 31
click at [589, 276] on button "Add" at bounding box center [601, 278] width 61 height 24
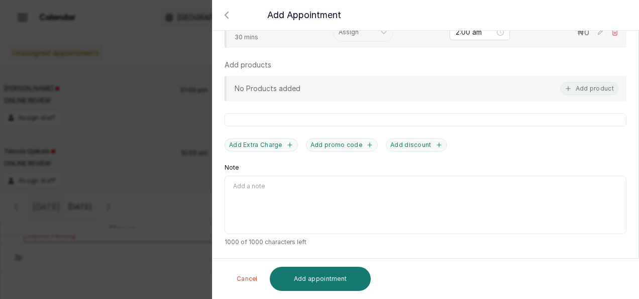
scroll to position [337, 0]
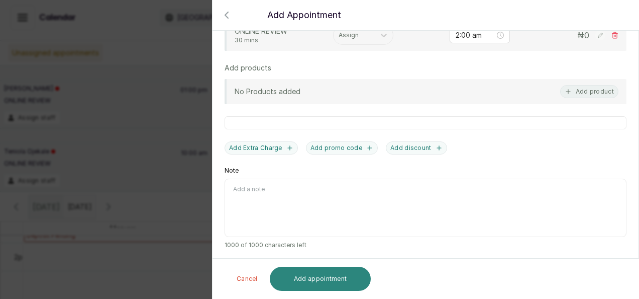
click at [338, 278] on button "Add appointment" at bounding box center [321, 278] width 102 height 24
click at [381, 38] on div at bounding box center [319, 41] width 639 height 50
click at [375, 34] on div at bounding box center [319, 41] width 639 height 50
click at [629, 59] on div at bounding box center [319, 41] width 639 height 50
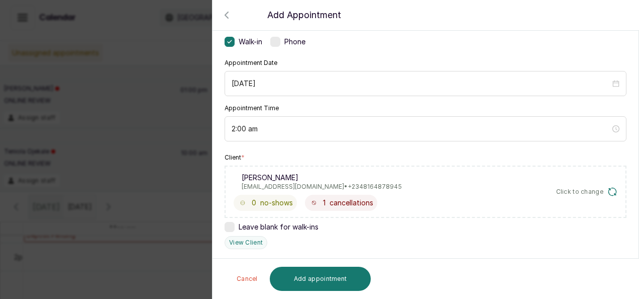
click at [631, 277] on div "TOTAL: ₦ Cancel Add appointment" at bounding box center [426, 278] width 427 height 40
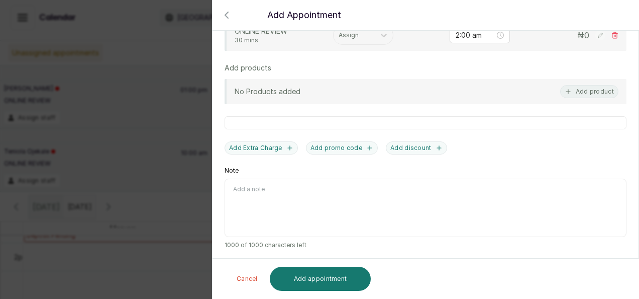
click at [378, 35] on div at bounding box center [319, 41] width 639 height 50
click at [378, 33] on div at bounding box center [319, 41] width 639 height 50
click at [376, 32] on div at bounding box center [319, 41] width 639 height 50
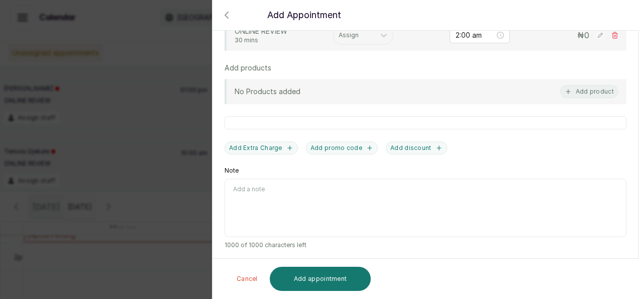
click at [383, 39] on div at bounding box center [319, 41] width 639 height 50
click at [382, 40] on div at bounding box center [319, 41] width 639 height 50
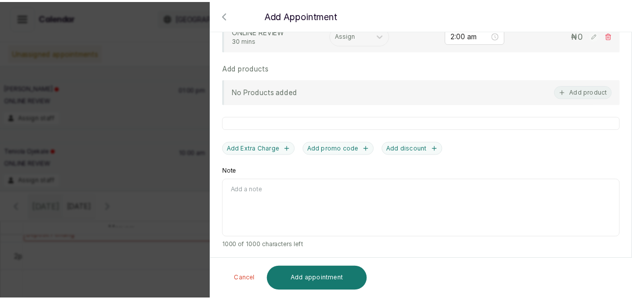
scroll to position [76, 0]
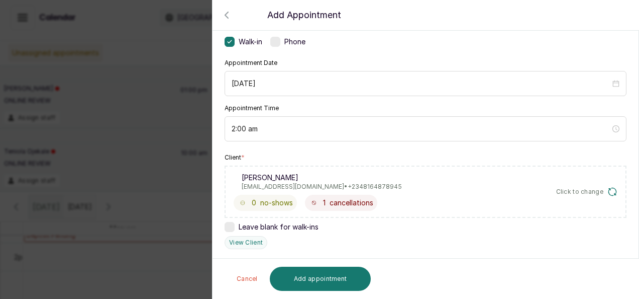
click at [227, 12] on icon "button" at bounding box center [227, 15] width 12 height 12
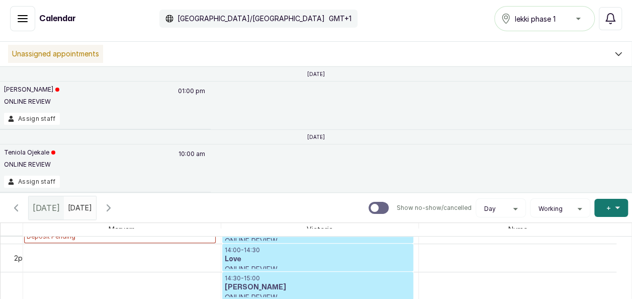
scroll to position [5, 0]
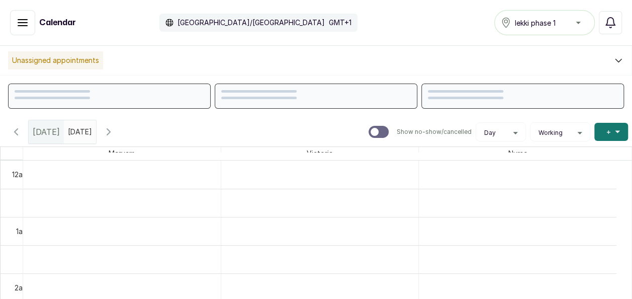
scroll to position [339, 0]
